Goal: Task Accomplishment & Management: Manage account settings

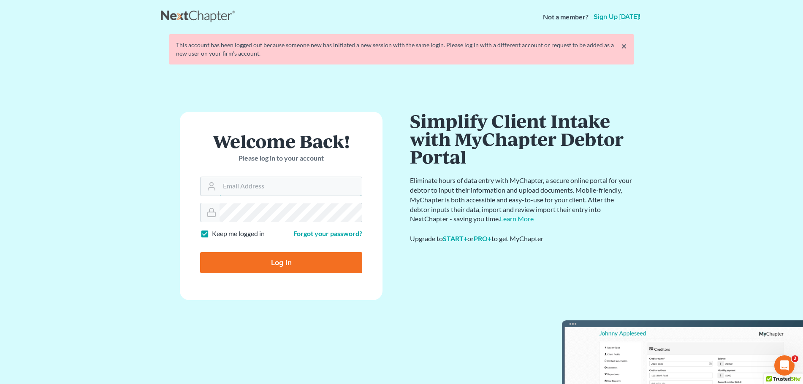
click at [277, 186] on input "Email Address" at bounding box center [290, 186] width 142 height 19
type input "[EMAIL_ADDRESS][DOMAIN_NAME]"
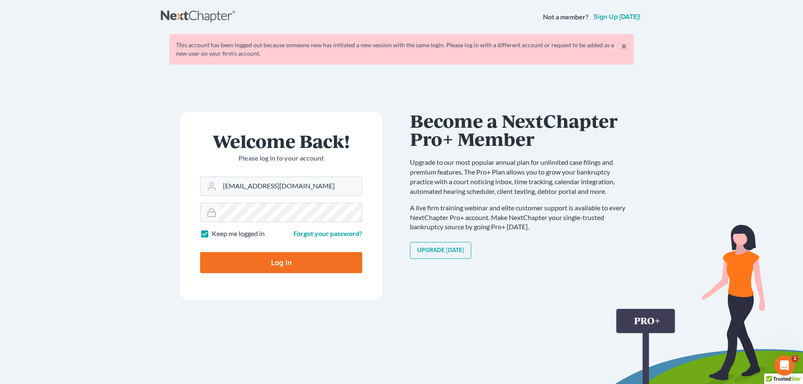
click at [200, 252] on input "Log In" at bounding box center [281, 262] width 162 height 21
type input "Thinking..."
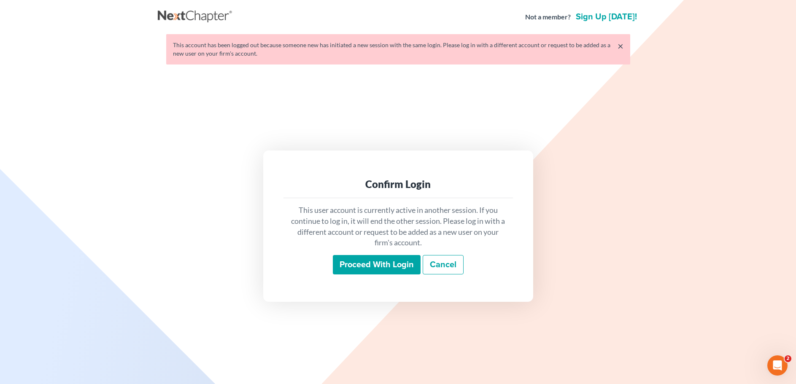
click at [364, 267] on input "Proceed with login" at bounding box center [377, 264] width 88 height 19
